Goal: Contribute content: Contribute content

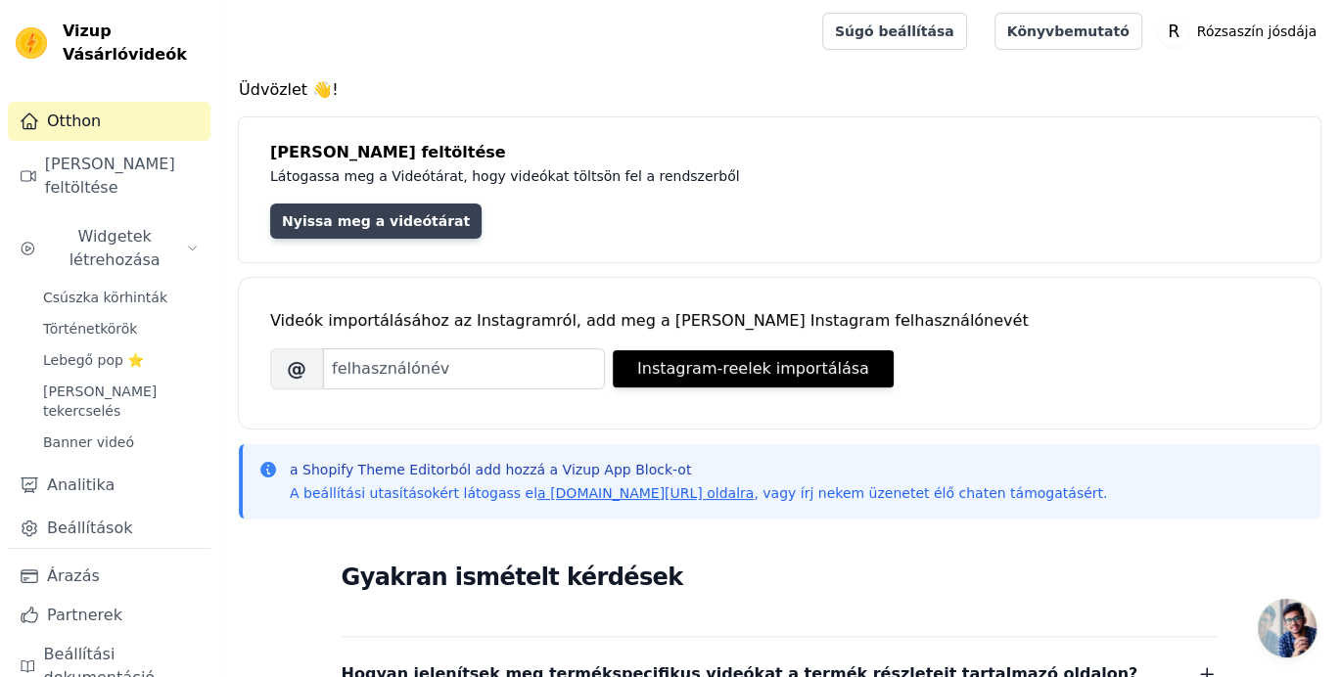
click at [411, 220] on font "Nyissa meg a videótárat" at bounding box center [376, 221] width 188 height 16
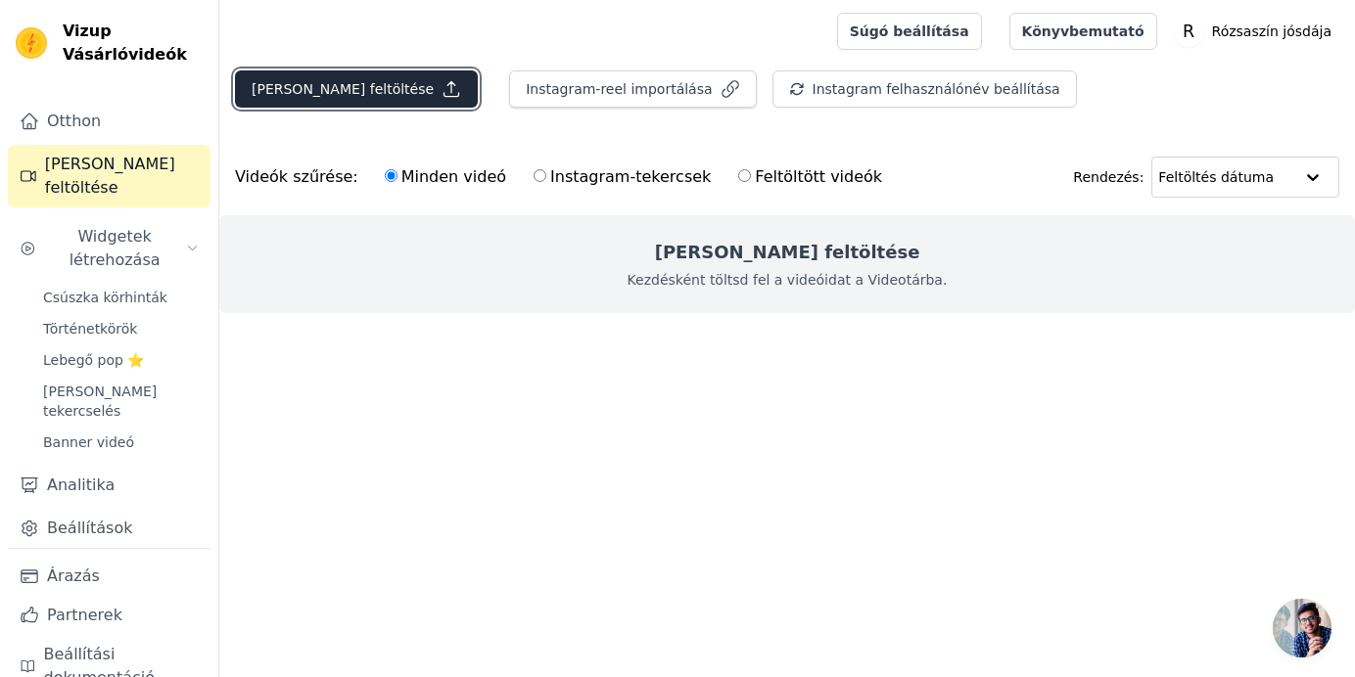
click at [324, 81] on font "[PERSON_NAME] feltöltése" at bounding box center [343, 89] width 182 height 16
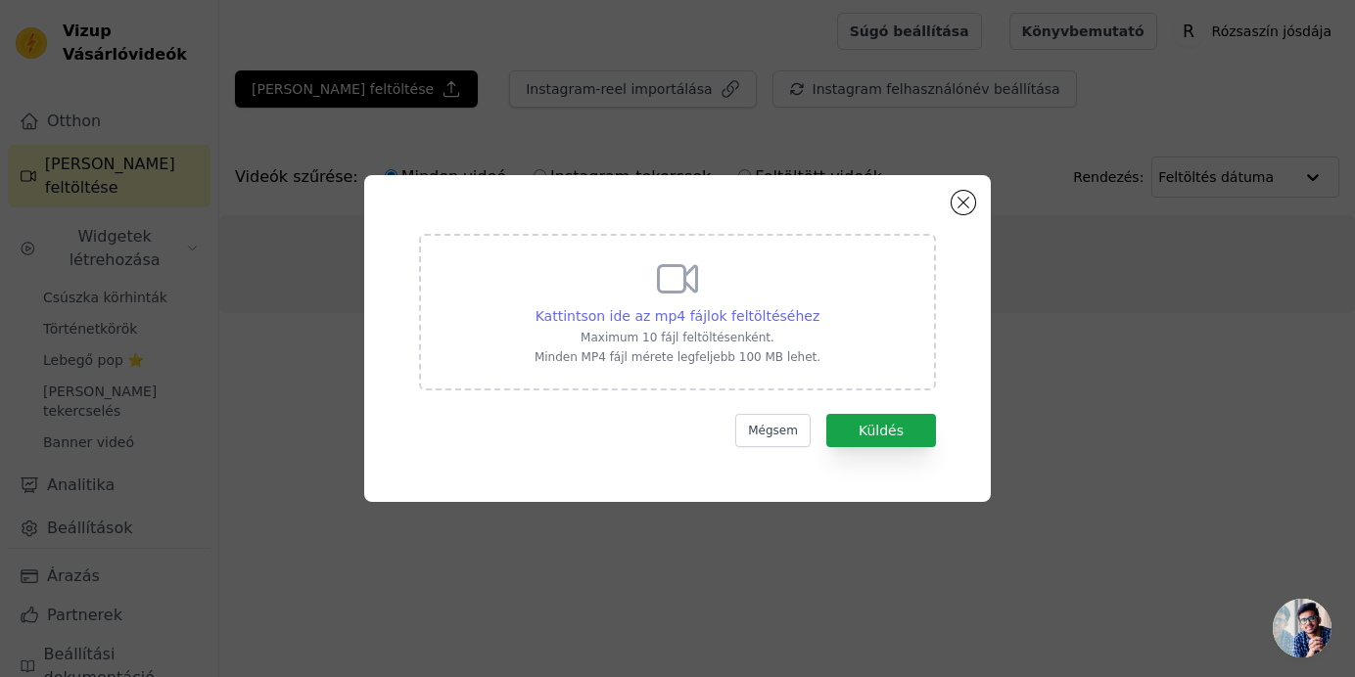
click at [675, 314] on font "Kattintson ide az mp4 fájlok feltöltéséhez" at bounding box center [677, 316] width 285 height 16
click at [818, 306] on input "Kattintson ide az mp4 fájlok feltöltéséhez Maximum 10 fájl feltöltésenként. Min…" at bounding box center [818, 305] width 1 height 1
type input "C:\fakepath\cs00003.mp4"
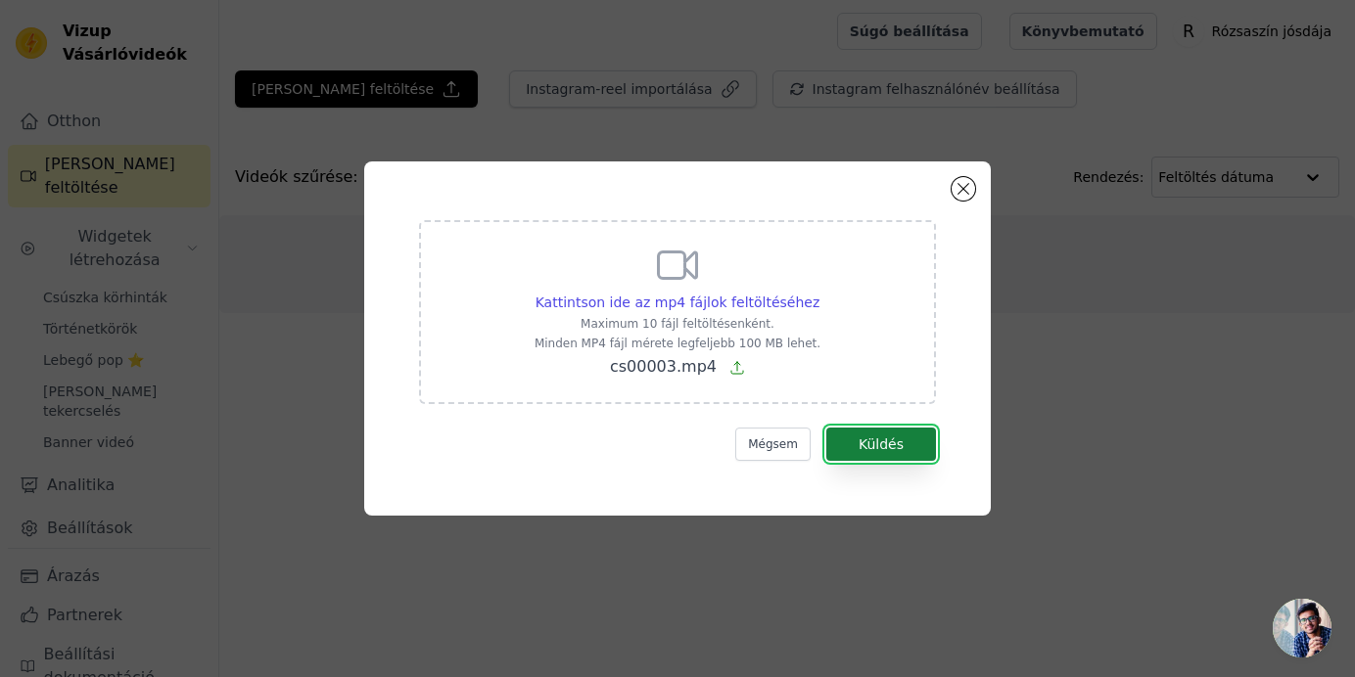
click at [902, 439] on font "Küldés" at bounding box center [880, 445] width 45 height 16
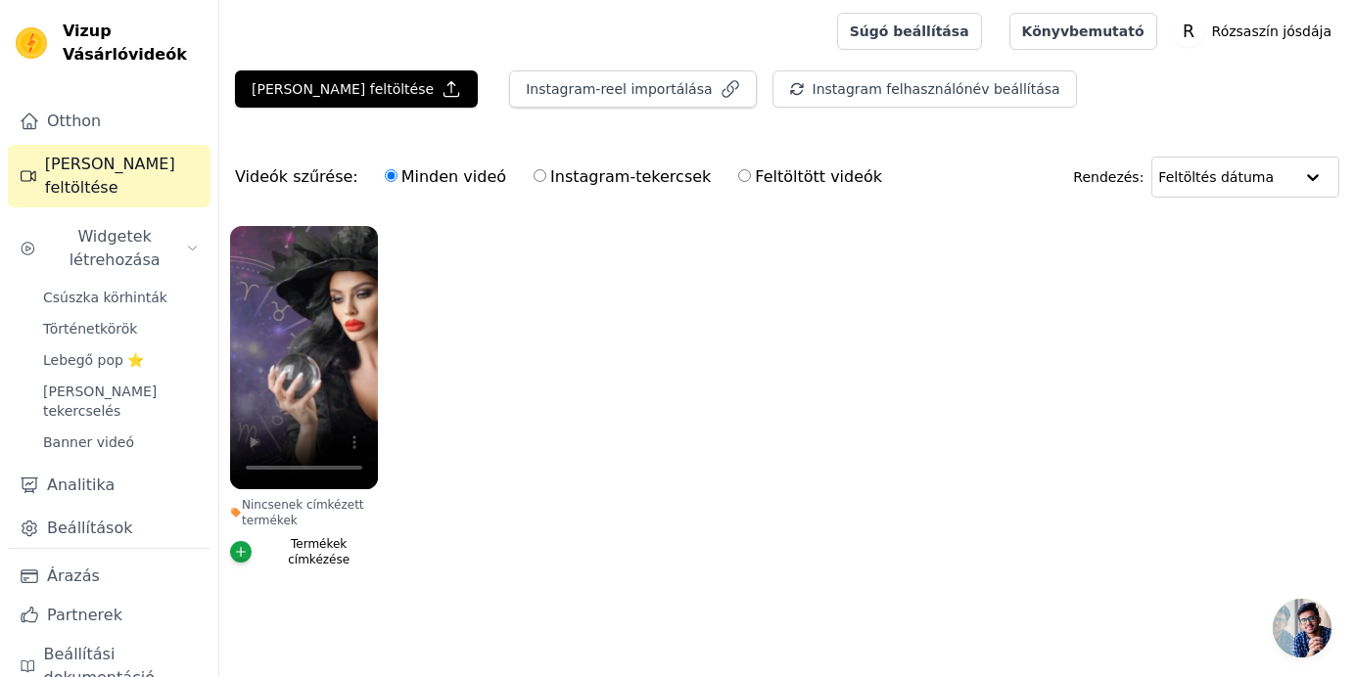
click at [288, 548] on font "Termékek címkézése" at bounding box center [319, 551] width 62 height 29
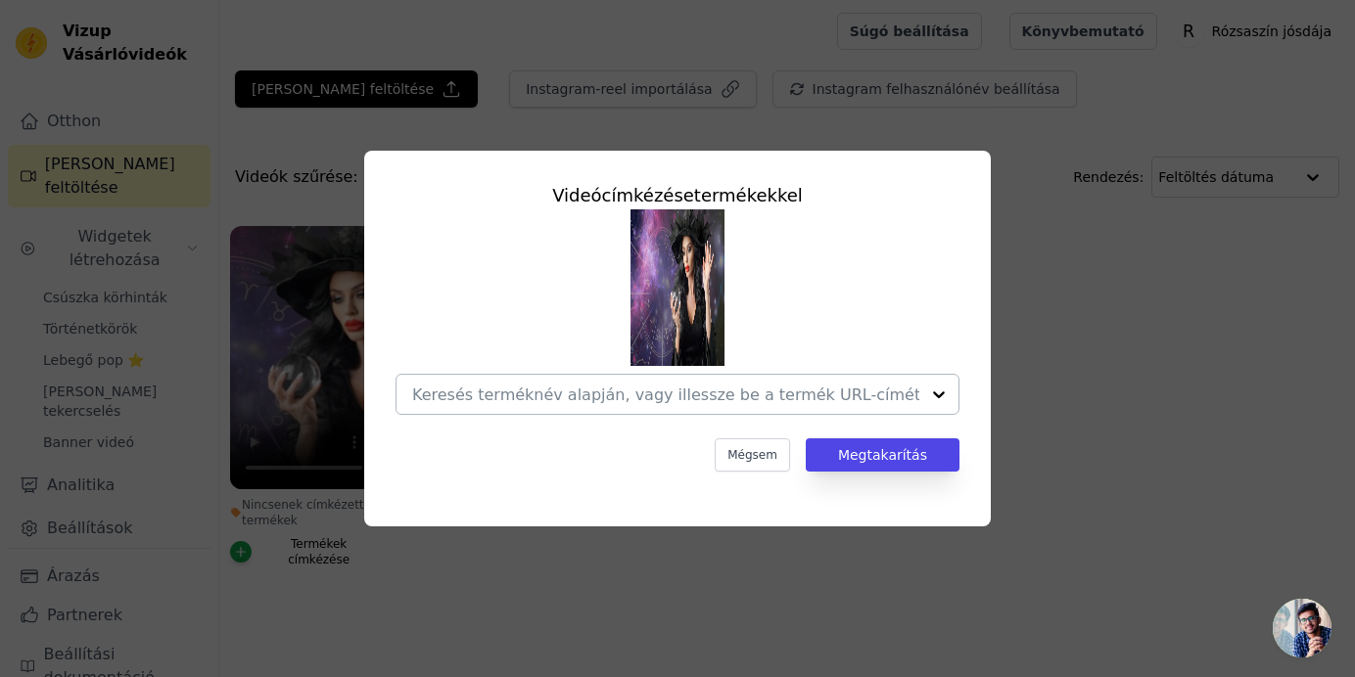
click at [811, 408] on div at bounding box center [665, 394] width 507 height 39
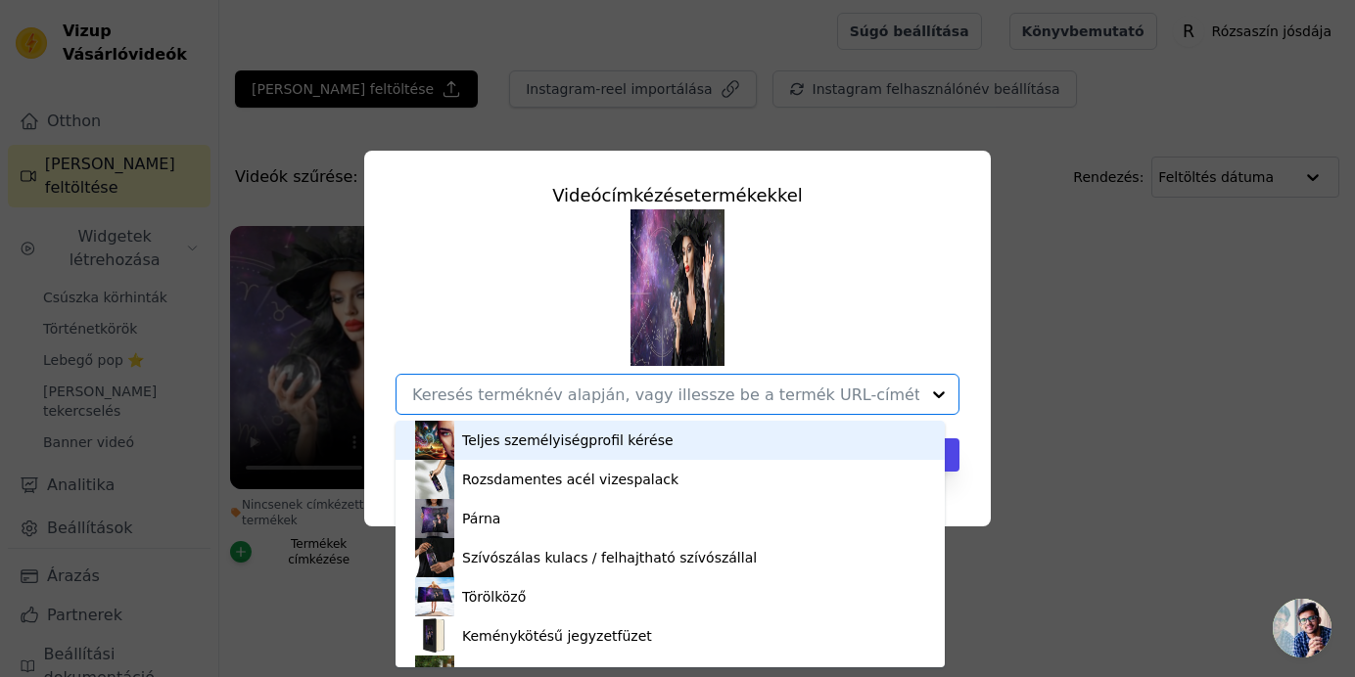
click at [646, 441] on div "Teljes személyiségprofil kérése" at bounding box center [670, 440] width 510 height 39
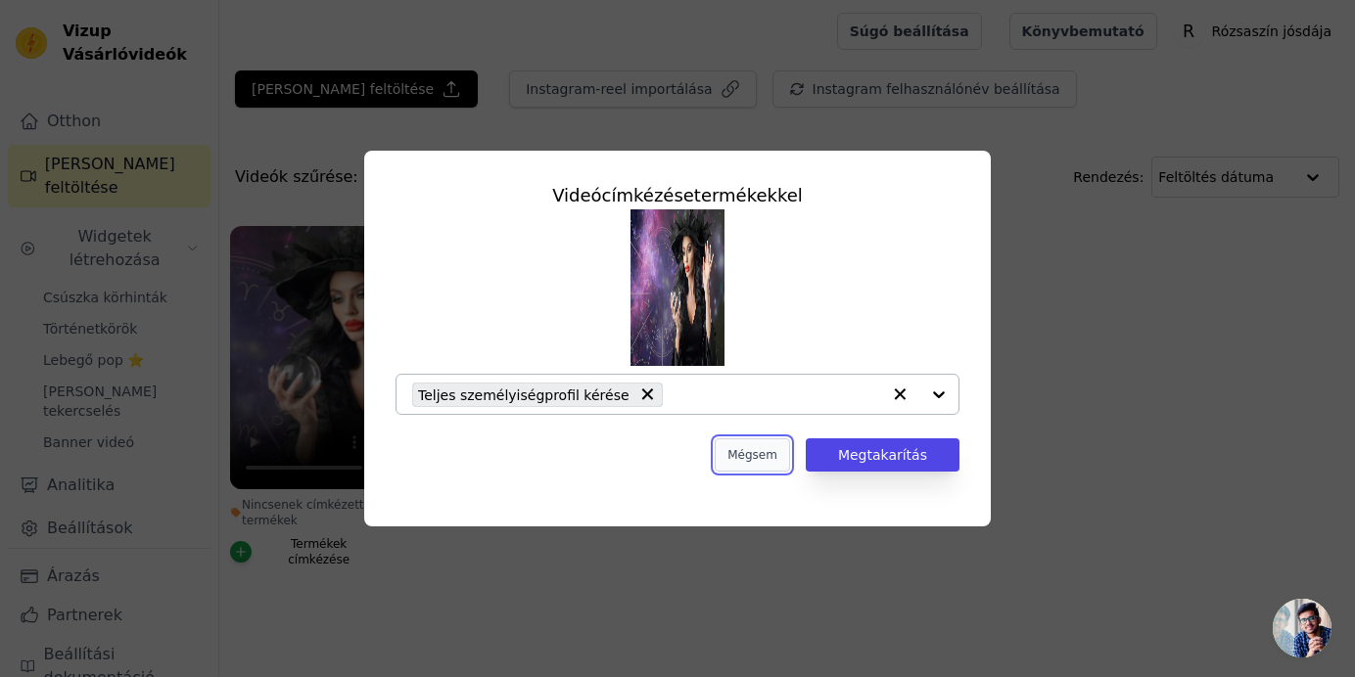
click at [777, 455] on font "Mégsem" at bounding box center [752, 455] width 50 height 14
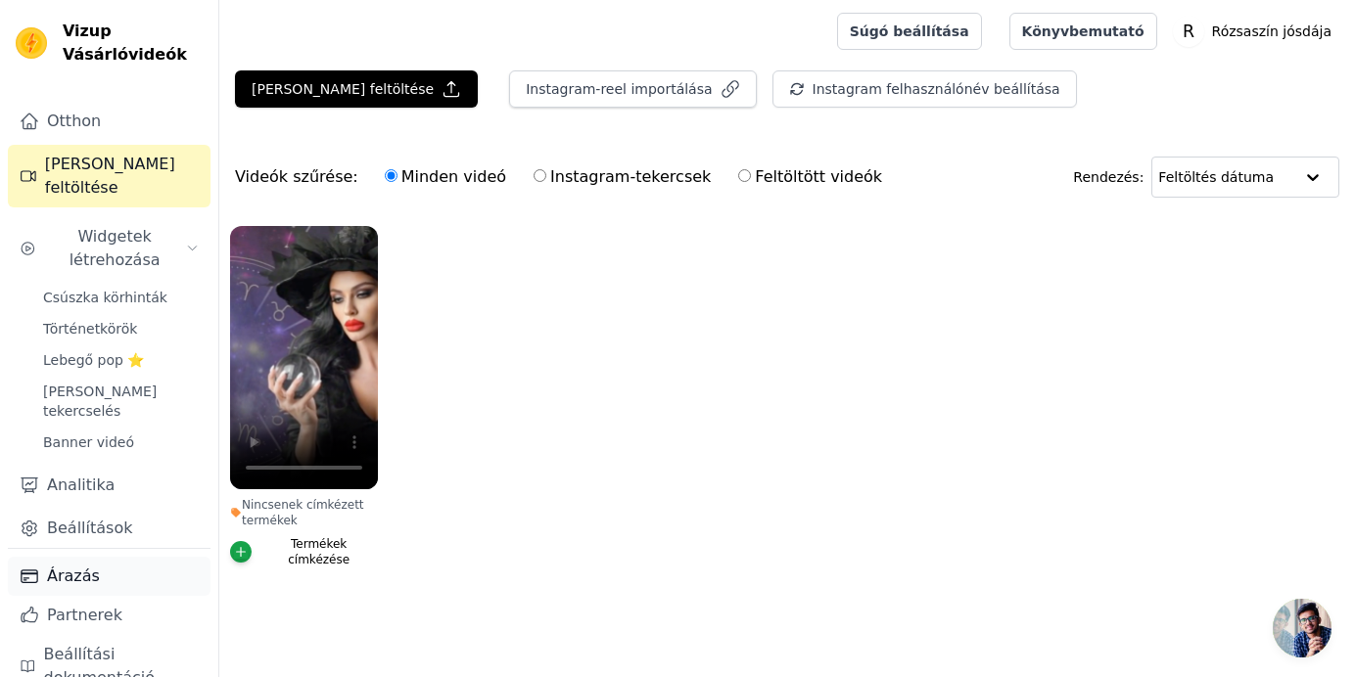
click at [116, 557] on link "Árazás" at bounding box center [109, 576] width 203 height 39
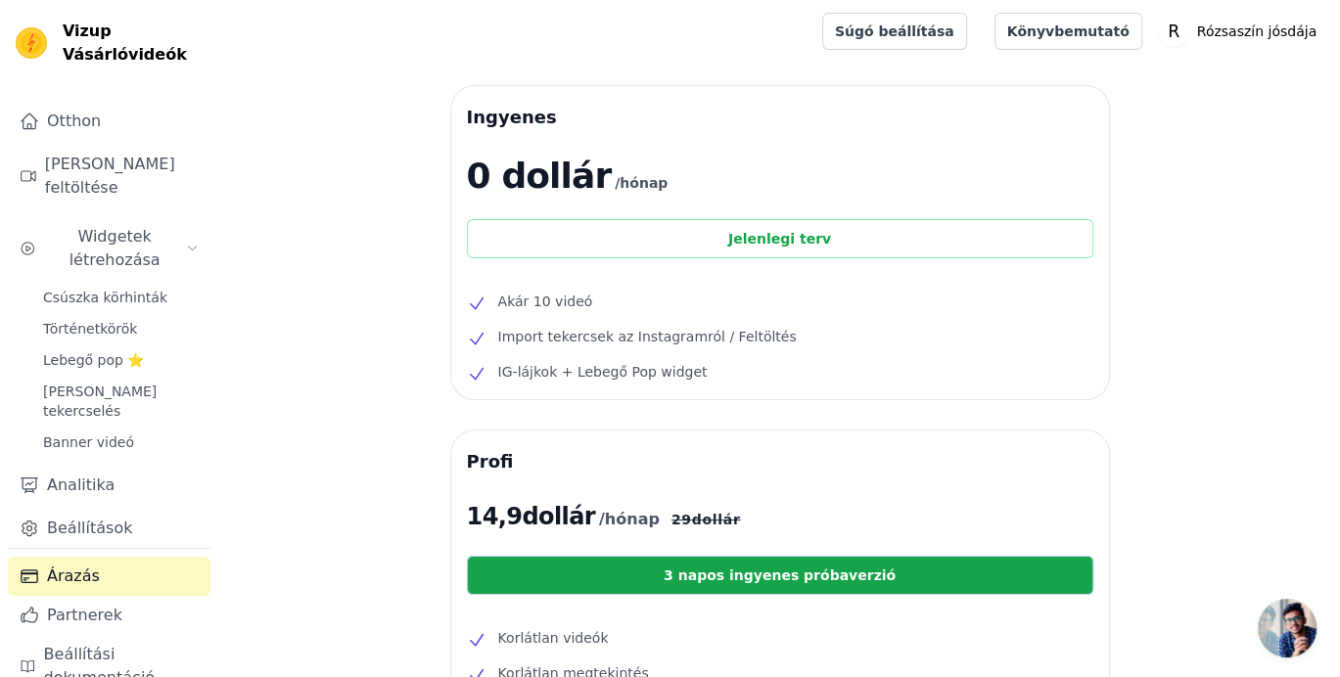
click at [763, 245] on font "Jelenlegi terv" at bounding box center [779, 239] width 103 height 16
click at [122, 164] on font "[PERSON_NAME] feltöltése" at bounding box center [110, 176] width 130 height 42
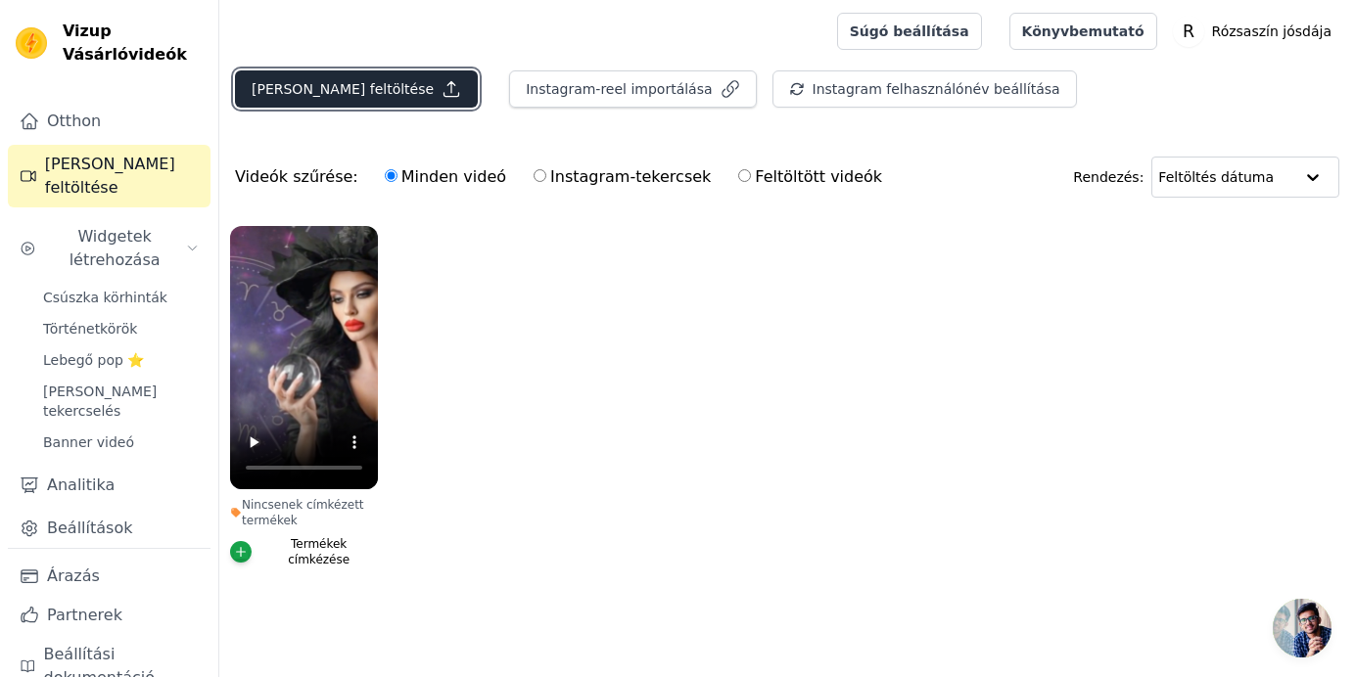
click at [327, 84] on font "[PERSON_NAME] feltöltése" at bounding box center [343, 89] width 182 height 16
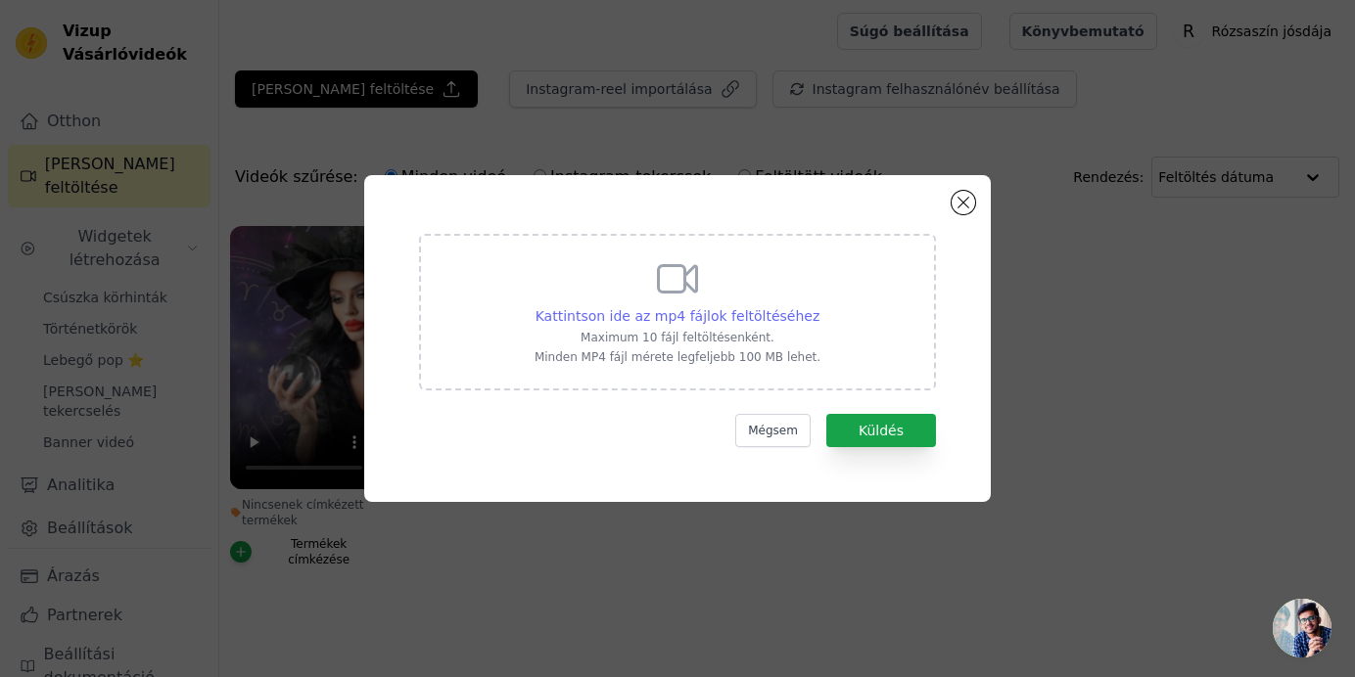
click at [697, 310] on font "Kattintson ide az mp4 fájlok feltöltéséhez" at bounding box center [677, 316] width 285 height 16
click at [818, 306] on input "Kattintson ide az mp4 fájlok feltöltéséhez Maximum 10 fájl feltöltésenként. Min…" at bounding box center [818, 305] width 1 height 1
type input "C:\fakepath\ro00002.mp4"
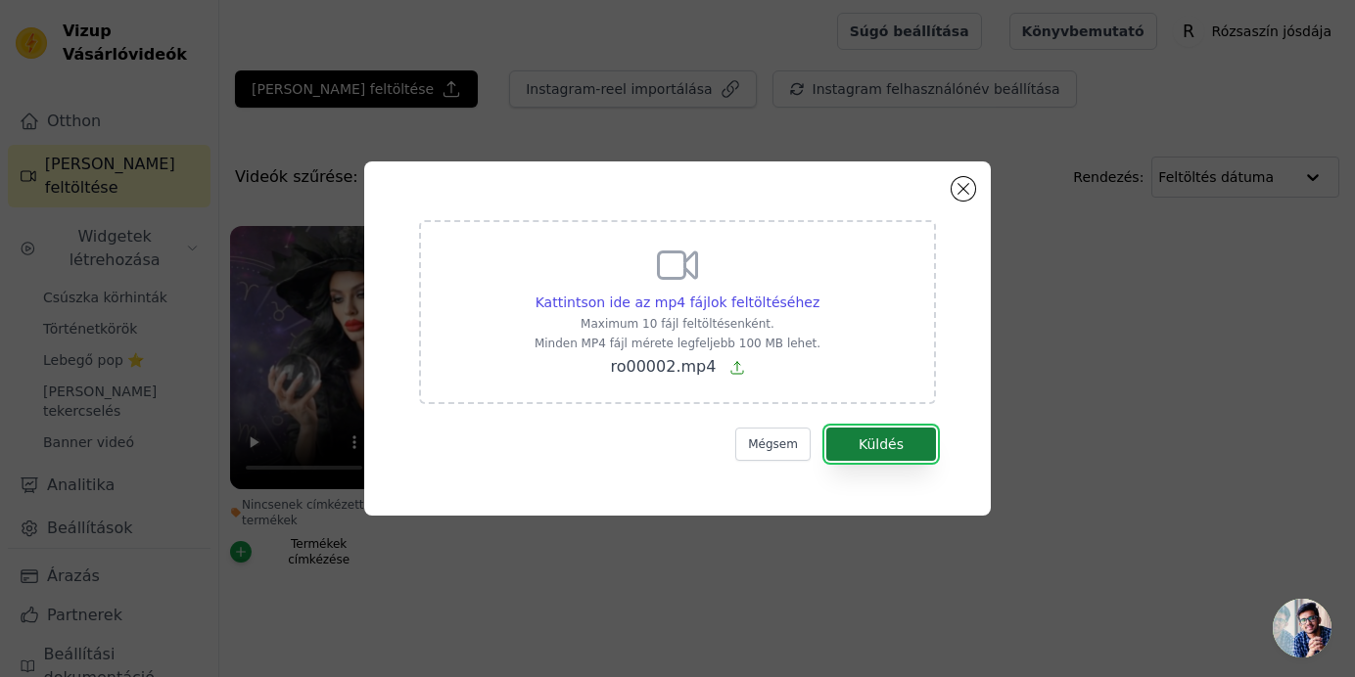
click at [902, 437] on font "Küldés" at bounding box center [880, 445] width 45 height 16
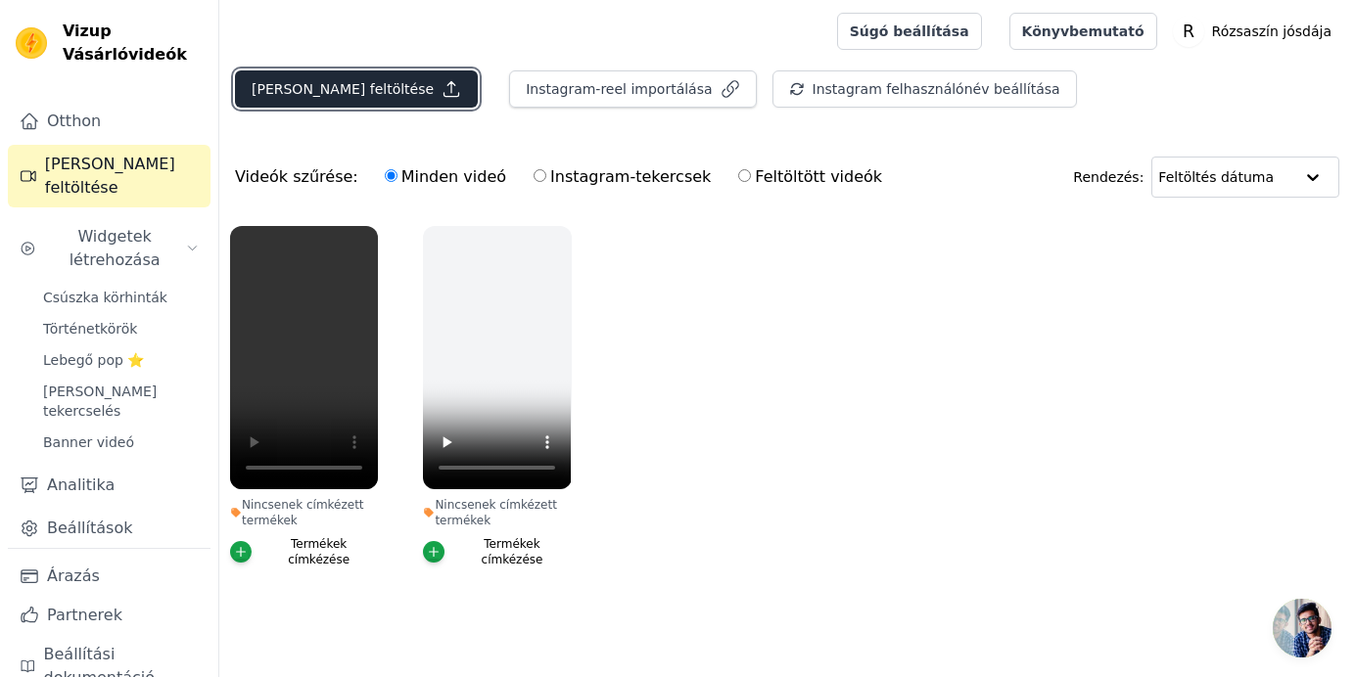
click at [298, 81] on font "[PERSON_NAME] feltöltése" at bounding box center [343, 89] width 182 height 16
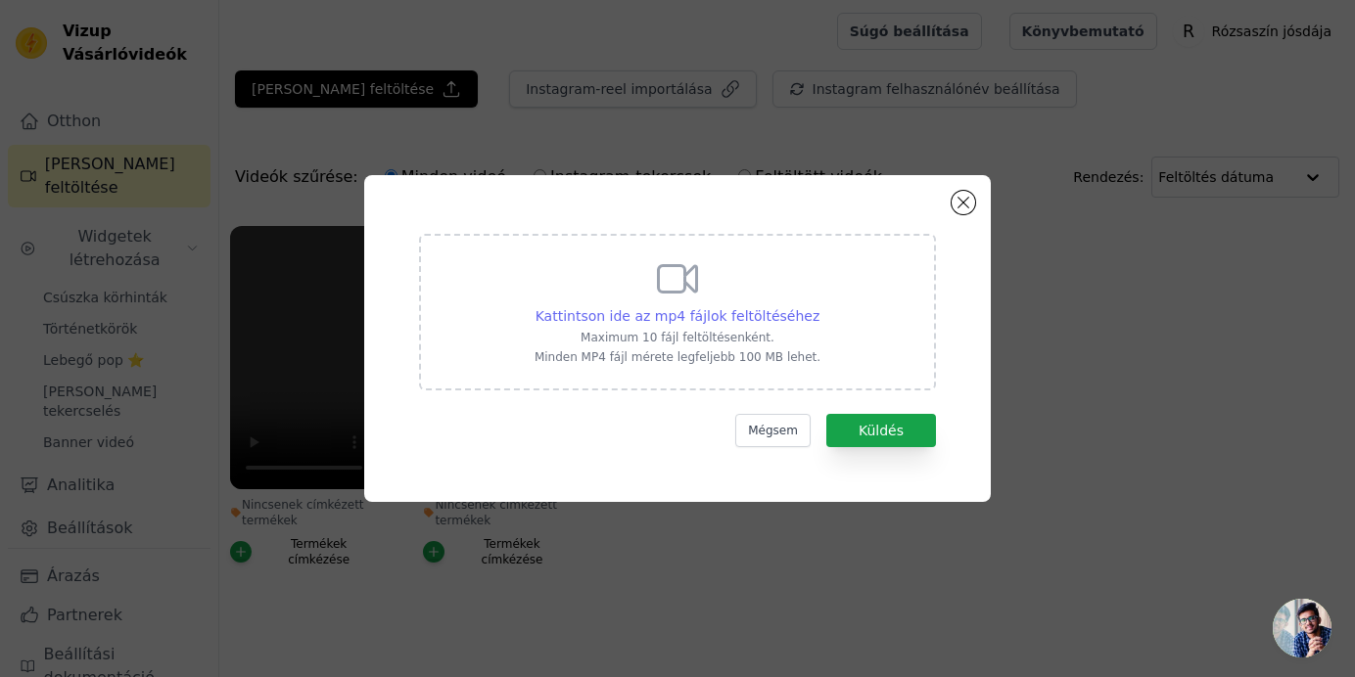
click at [716, 311] on font "Kattintson ide az mp4 fájlok feltöltéséhez" at bounding box center [677, 316] width 285 height 16
click at [818, 306] on input "Kattintson ide az mp4 fájlok feltöltéséhez Maximum 10 fájl feltöltésenként. Min…" at bounding box center [818, 305] width 1 height 1
click at [960, 205] on button "Modális ablak bezárása" at bounding box center [962, 202] width 23 height 23
